Goal: Task Accomplishment & Management: Manage account settings

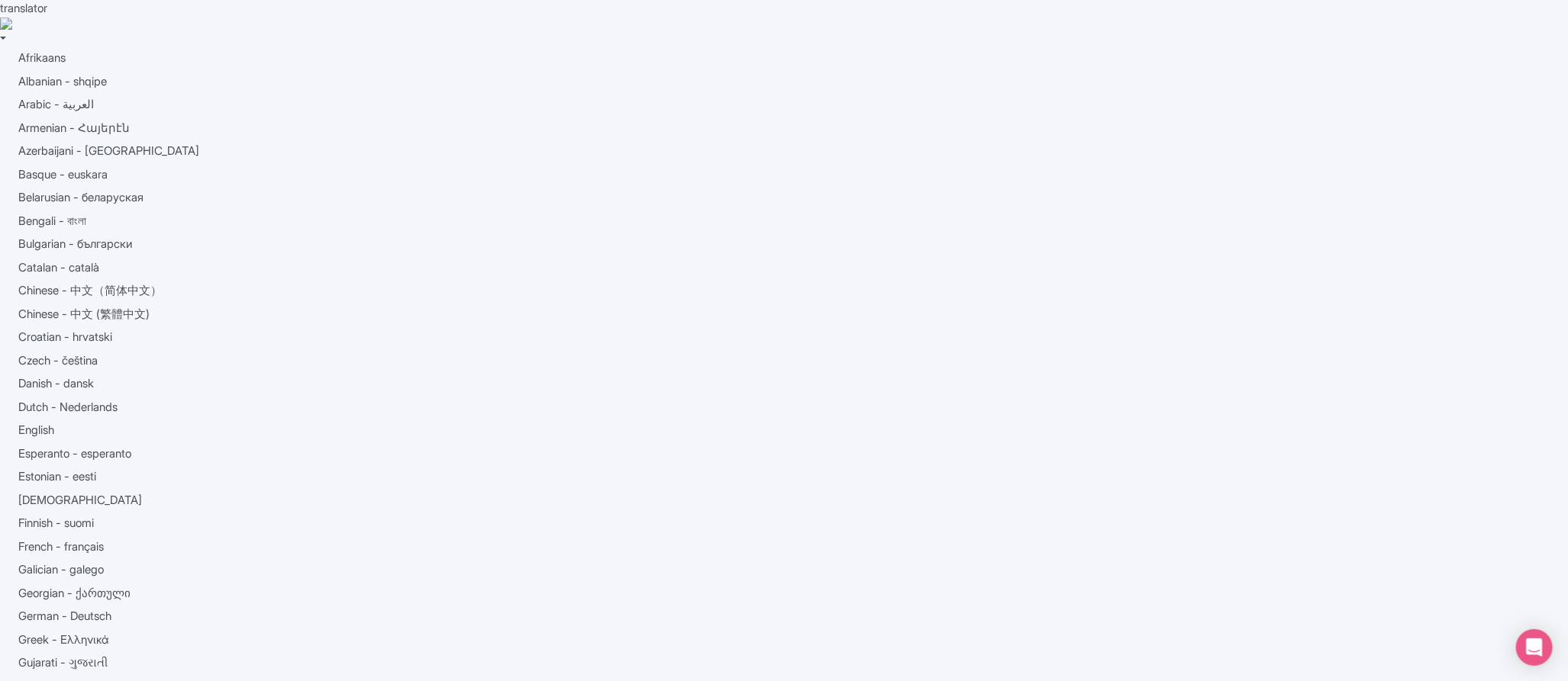
drag, startPoint x: 770, startPoint y: 210, endPoint x: 774, endPoint y: 197, distance: 13.6
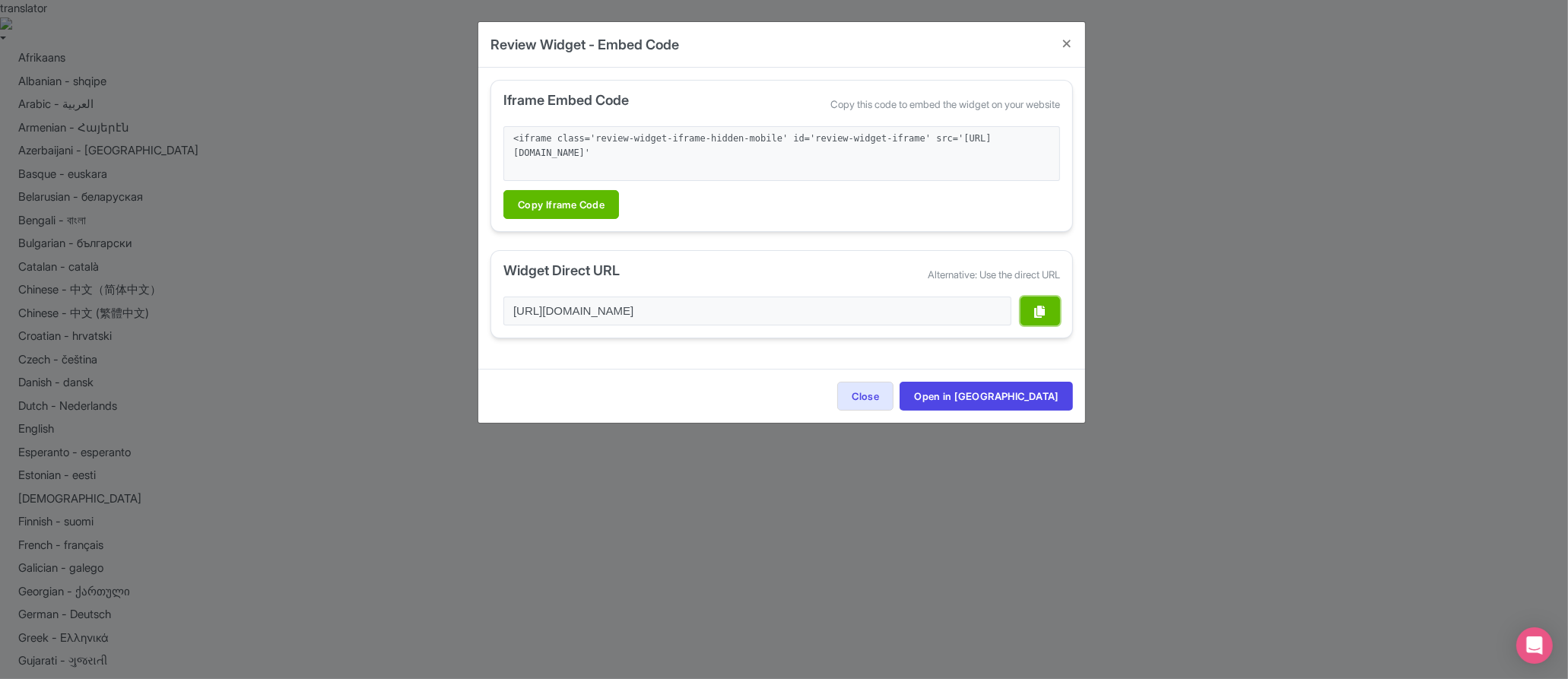
click at [1039, 308] on icon "button" at bounding box center [1040, 311] width 11 height 12
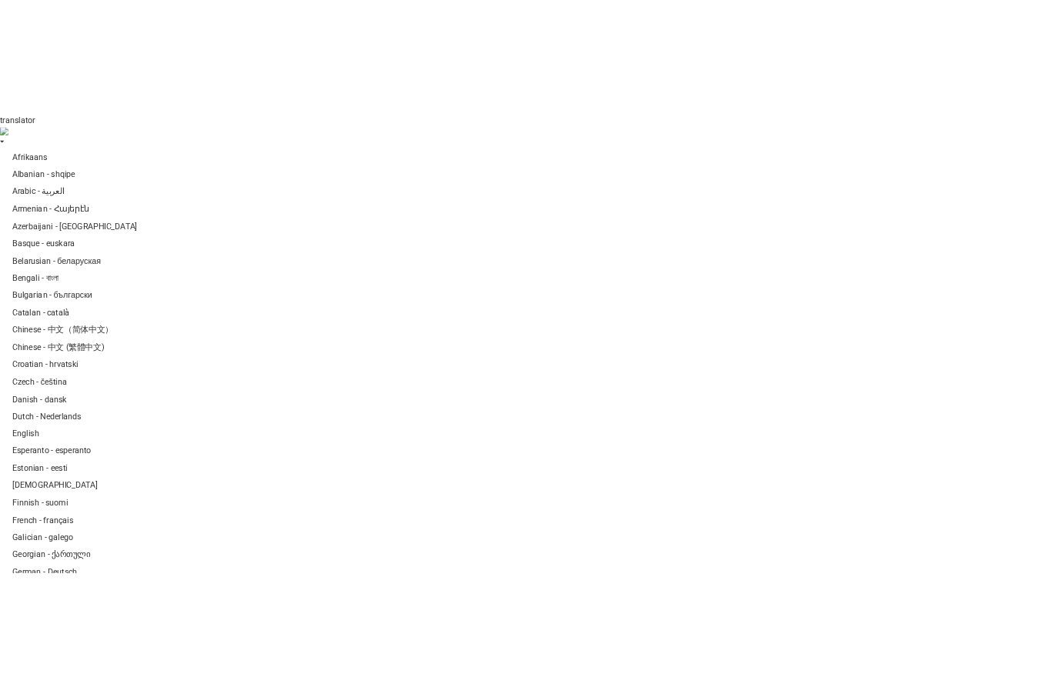
scroll to position [276, 0]
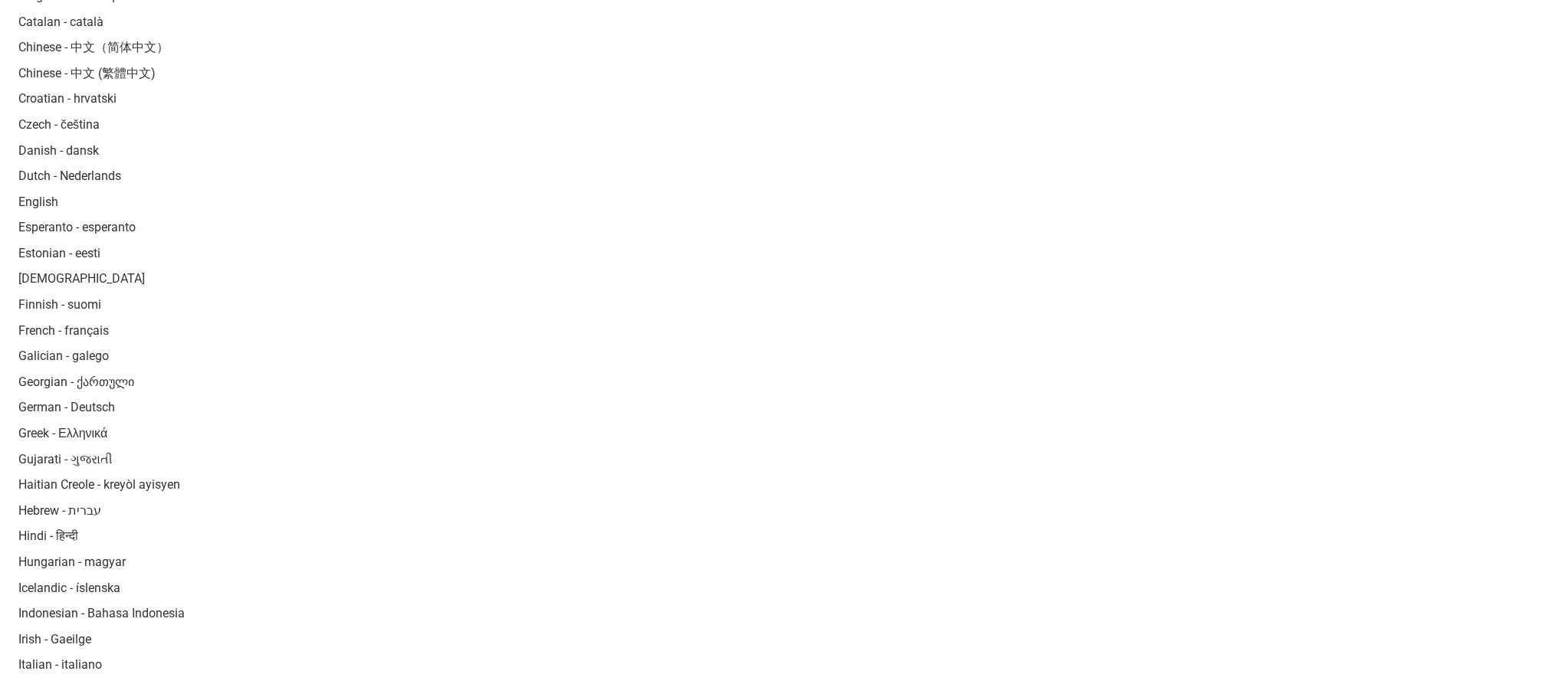
drag, startPoint x: 1246, startPoint y: 338, endPoint x: 1254, endPoint y: 325, distance: 15.3
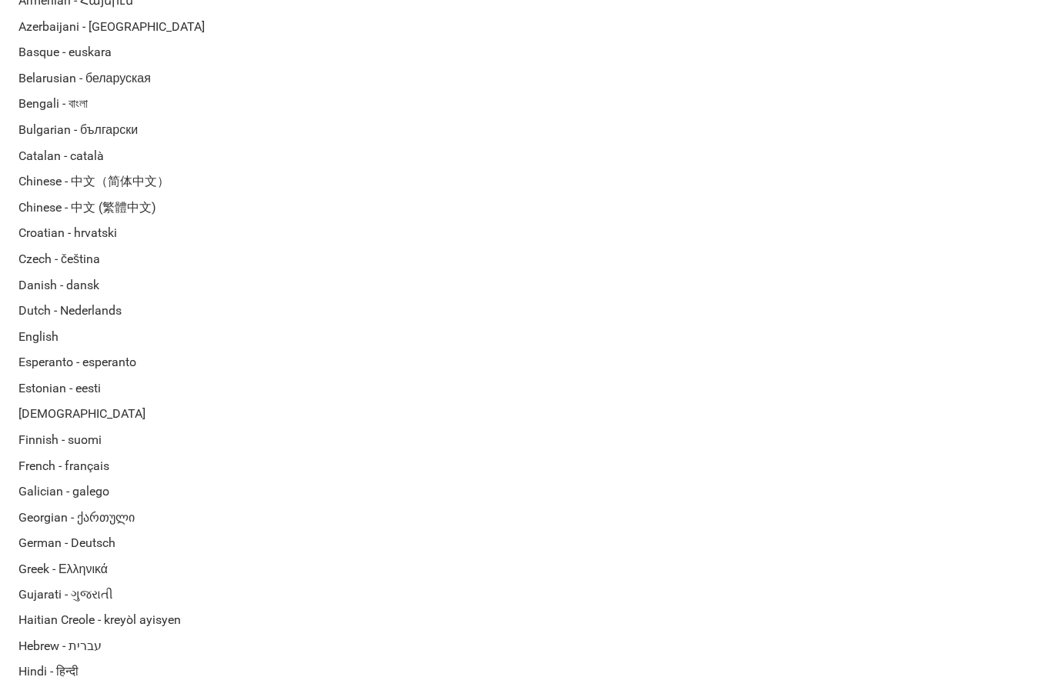
scroll to position [0, 0]
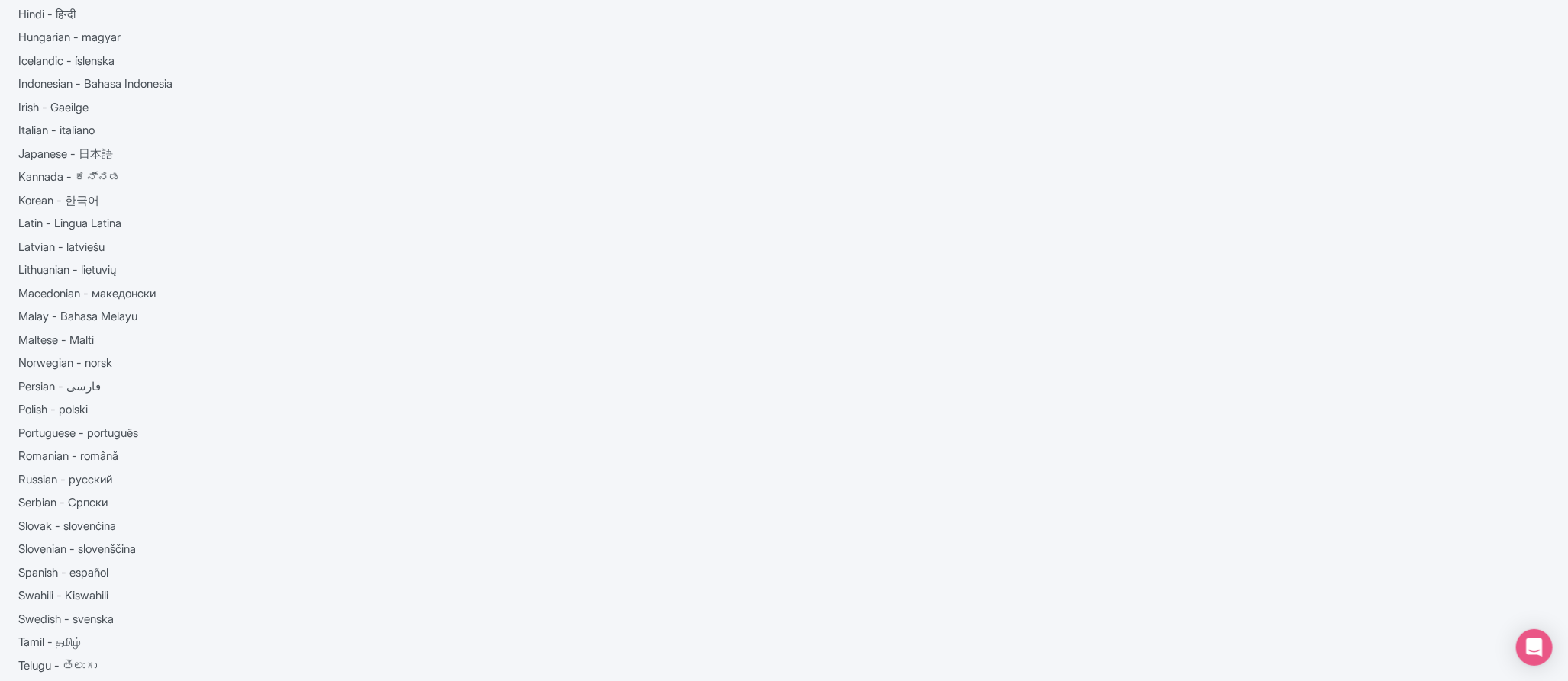
scroll to position [852, 0]
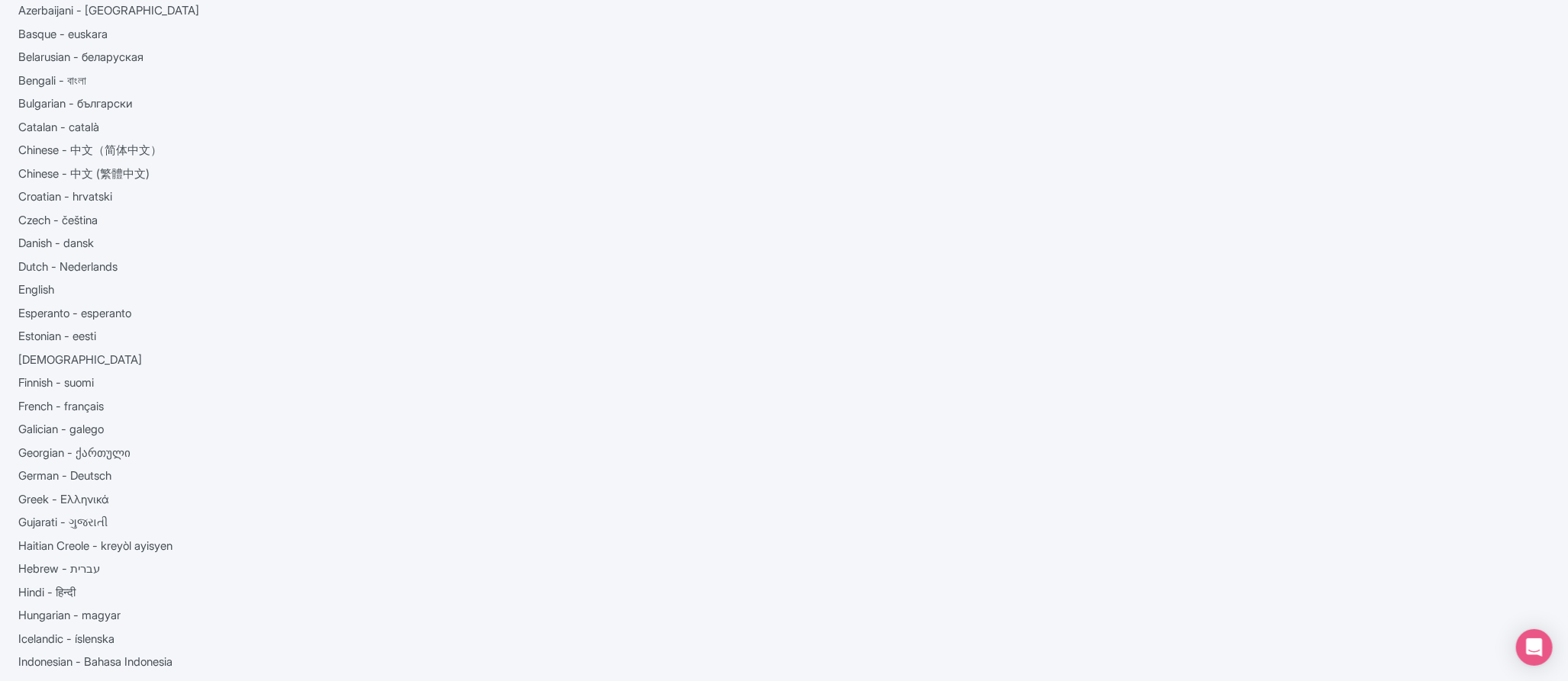
scroll to position [145, 0]
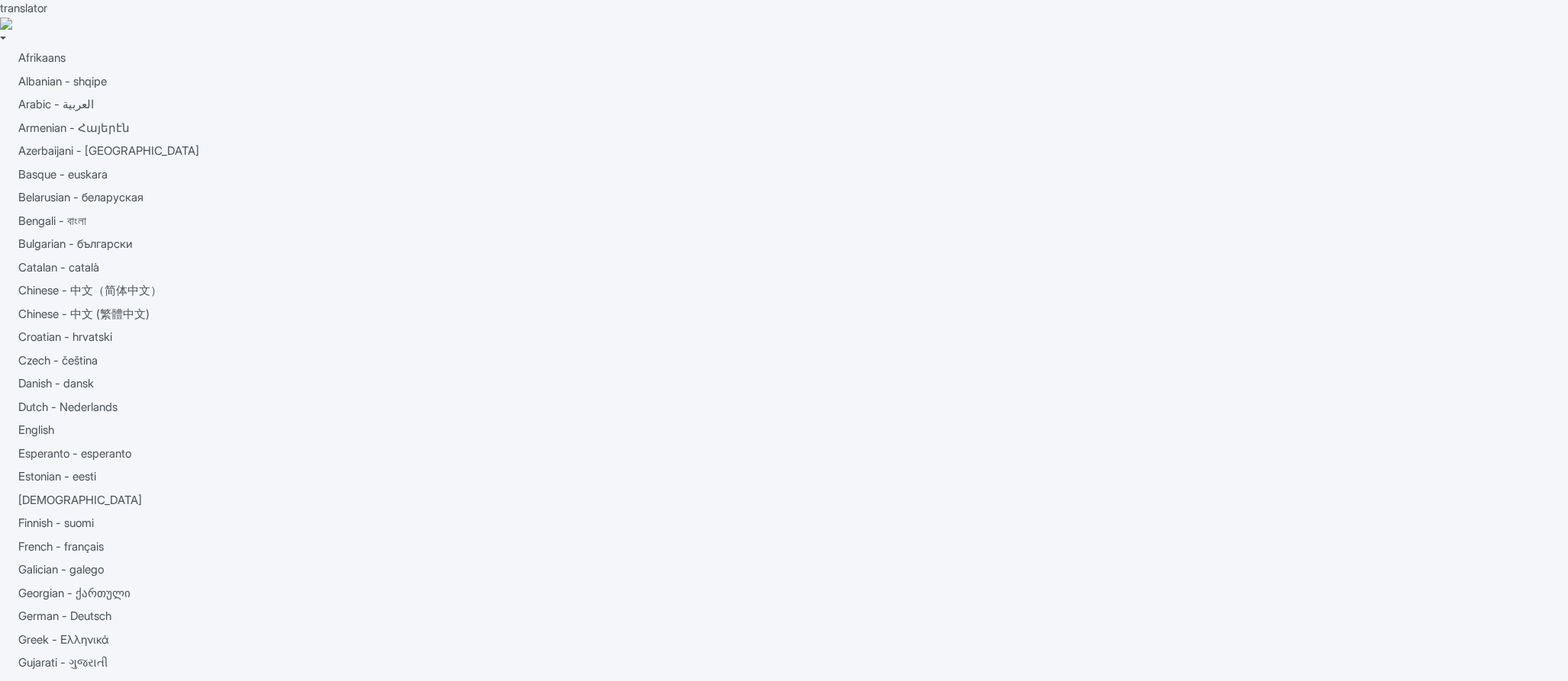
scroll to position [352, 0]
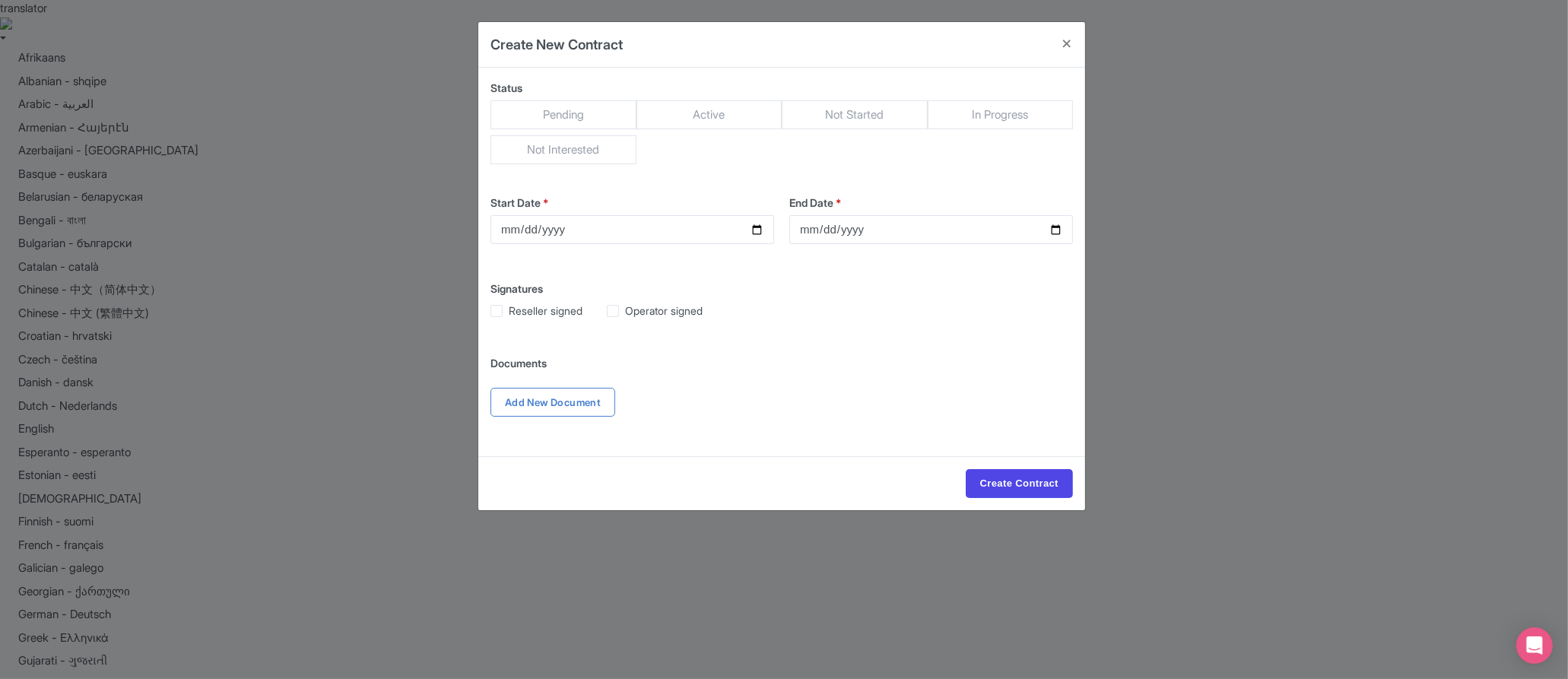
click at [374, 245] on div "Create New Contract Status Pending Active Not Started In Progress Not Intereste…" at bounding box center [784, 339] width 1568 height 679
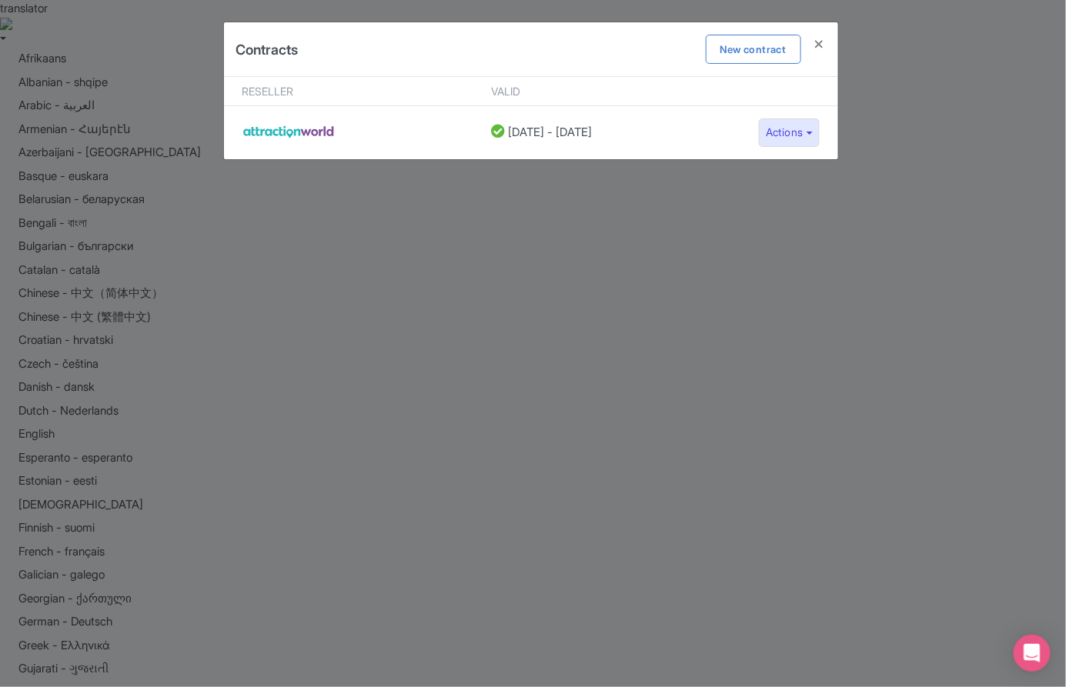
click at [515, 374] on div "Contracts New contract Reseller Valid [DATE] - [DATE] Actions Edit contract Del…" at bounding box center [533, 343] width 1066 height 687
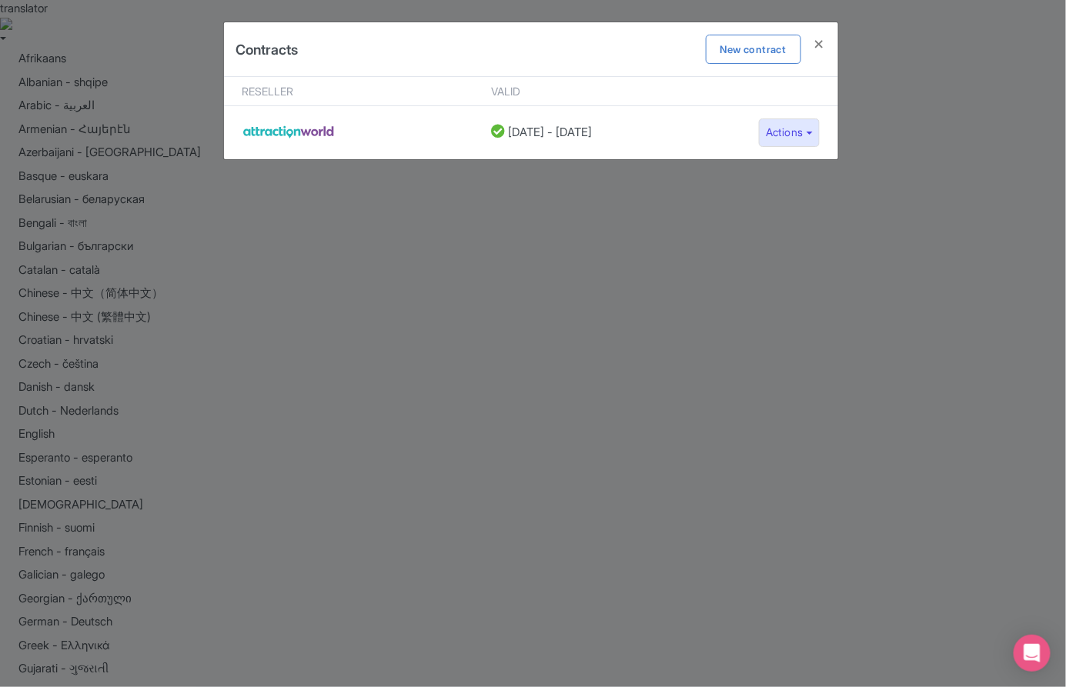
click at [498, 340] on div "Contracts New contract Reseller Valid [DATE] - [DATE] Actions Edit contract Del…" at bounding box center [533, 343] width 1066 height 687
